Goal: Information Seeking & Learning: Learn about a topic

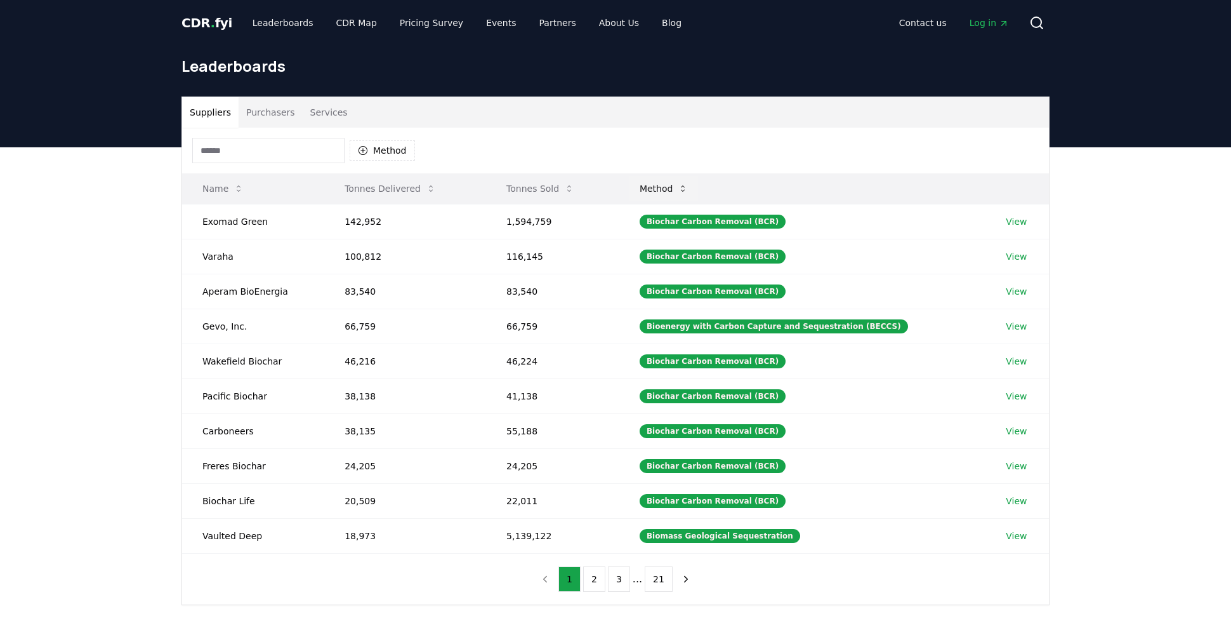
click at [682, 185] on button "Method" at bounding box center [664, 188] width 69 height 25
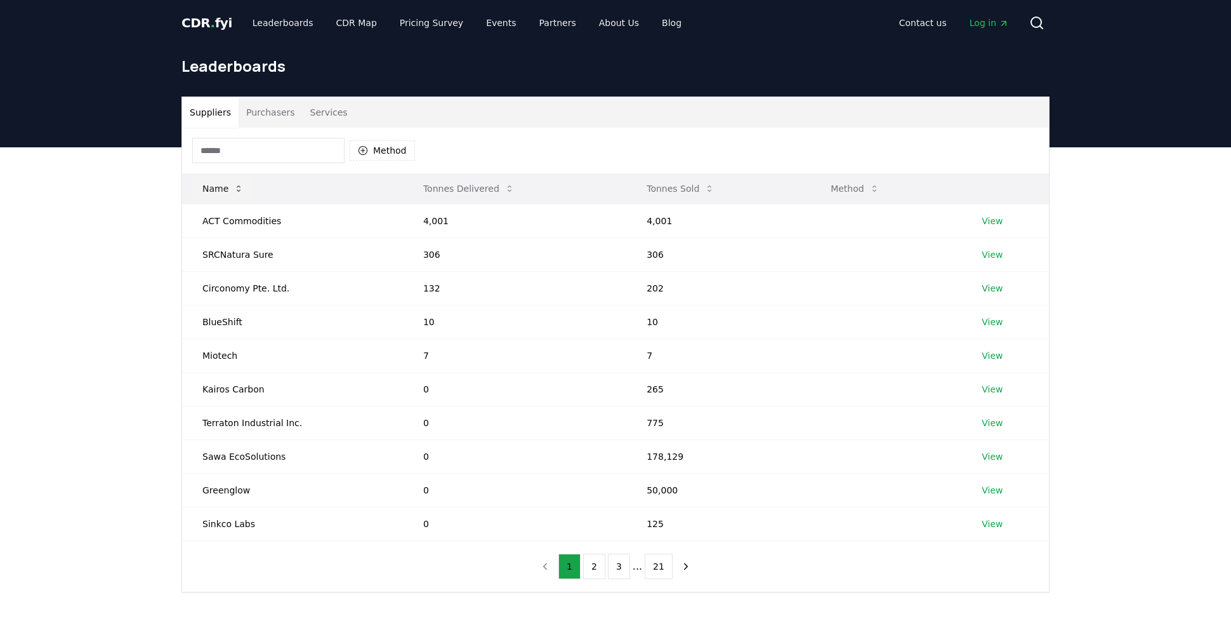
click at [222, 185] on button "Name" at bounding box center [223, 188] width 62 height 25
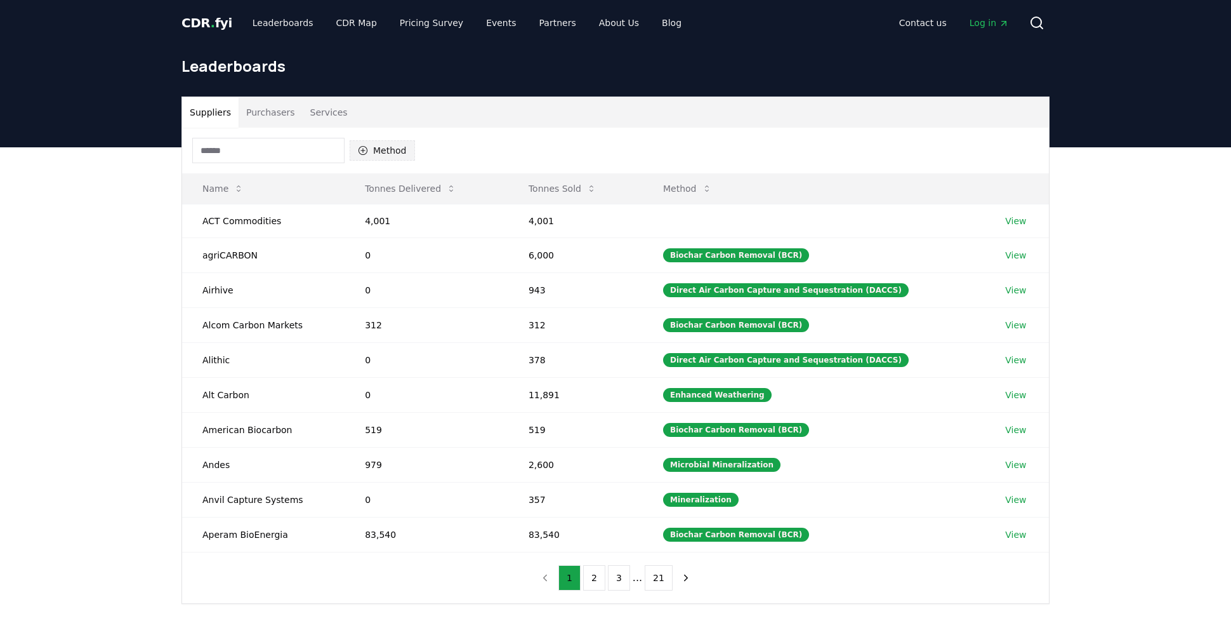
click at [390, 150] on button "Method" at bounding box center [382, 150] width 65 height 20
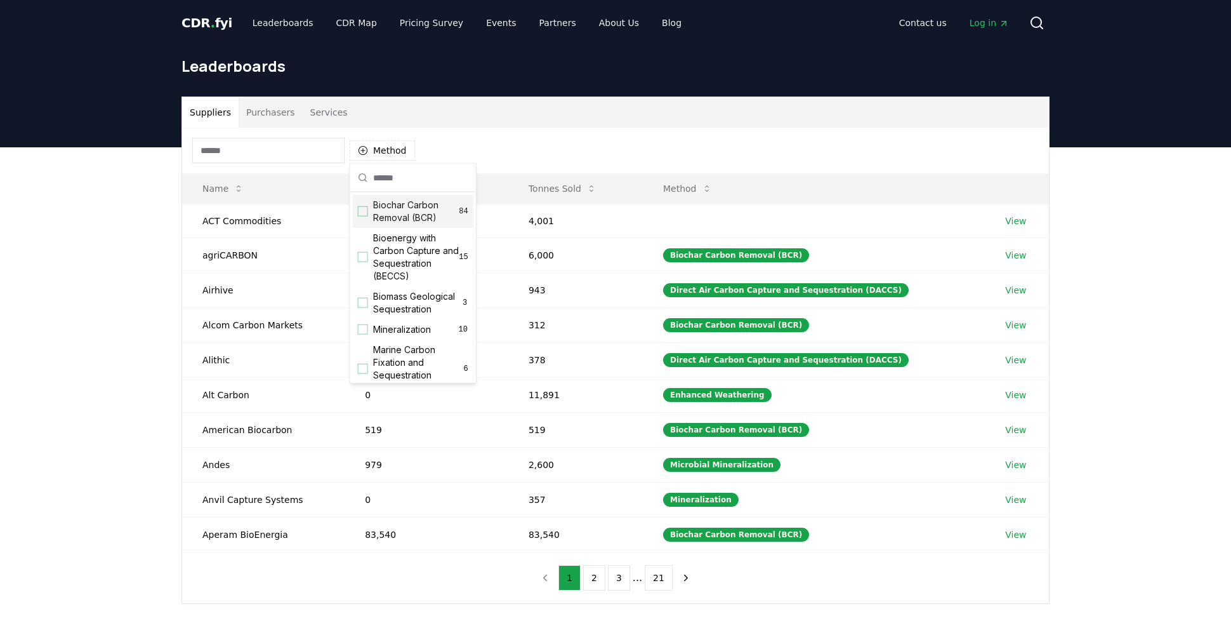
click at [360, 208] on div "Suggestions" at bounding box center [363, 211] width 10 height 10
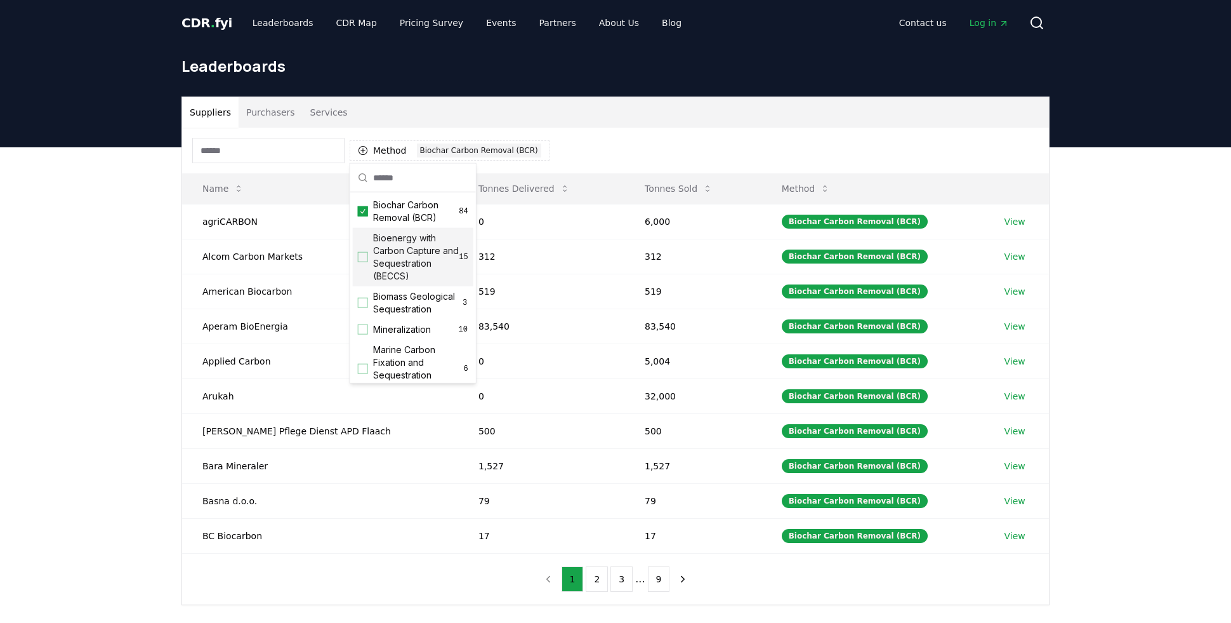
click at [718, 133] on div "Method 1 Biochar Carbon Removal (BCR)" at bounding box center [615, 151] width 867 height 46
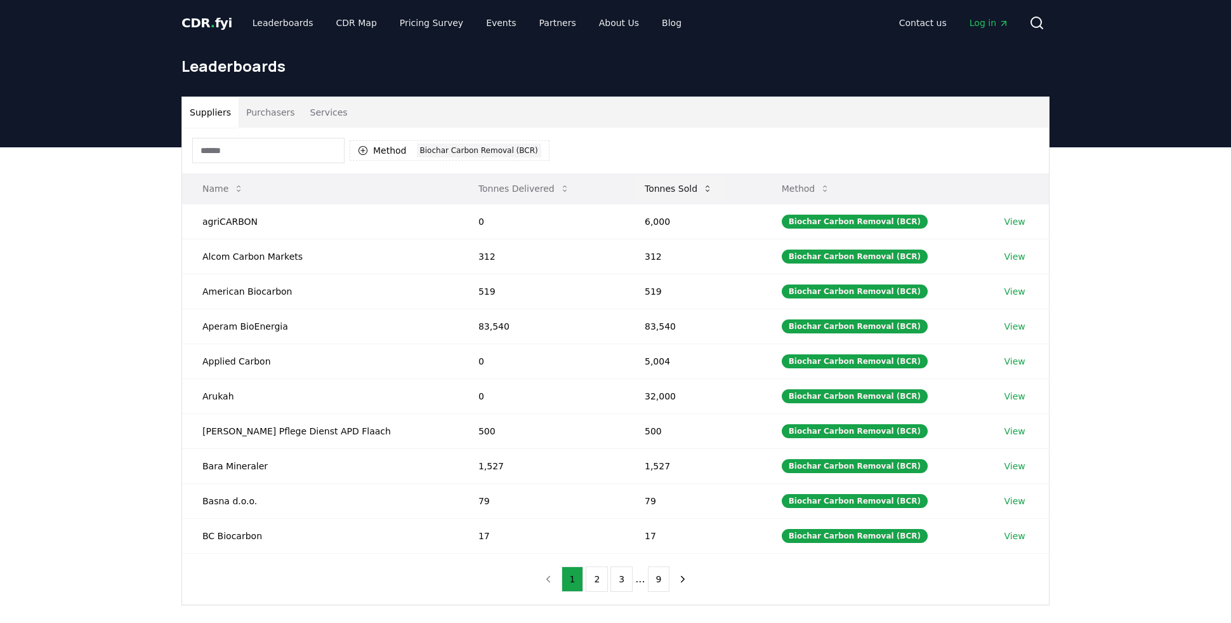
click at [635, 187] on button "Tonnes Sold" at bounding box center [679, 188] width 88 height 25
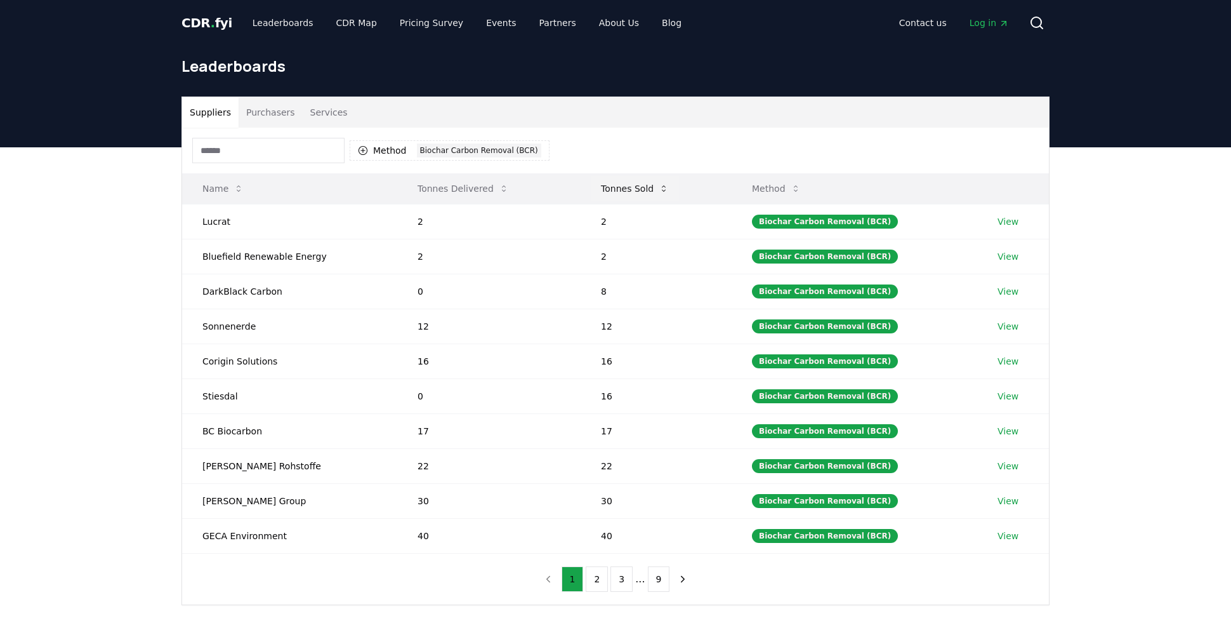
click at [616, 187] on button "Tonnes Sold" at bounding box center [635, 188] width 88 height 25
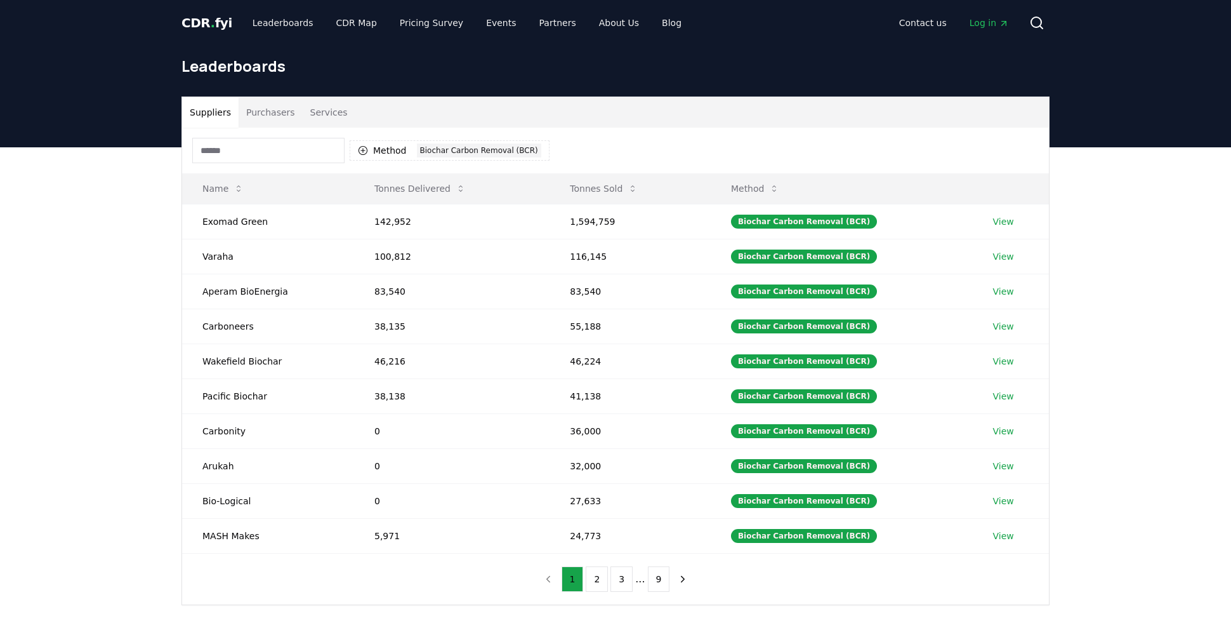
click at [131, 107] on header "Leaderboards" at bounding box center [615, 97] width 1231 height 102
